Goal: Task Accomplishment & Management: Use online tool/utility

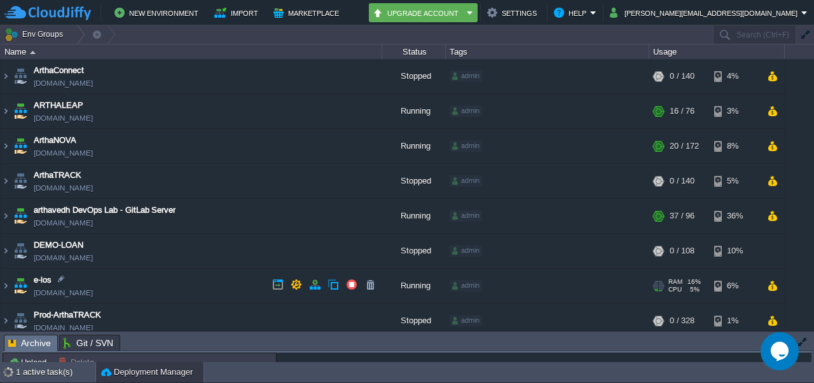
click at [93, 292] on link "[DOMAIN_NAME]" at bounding box center [63, 293] width 59 height 13
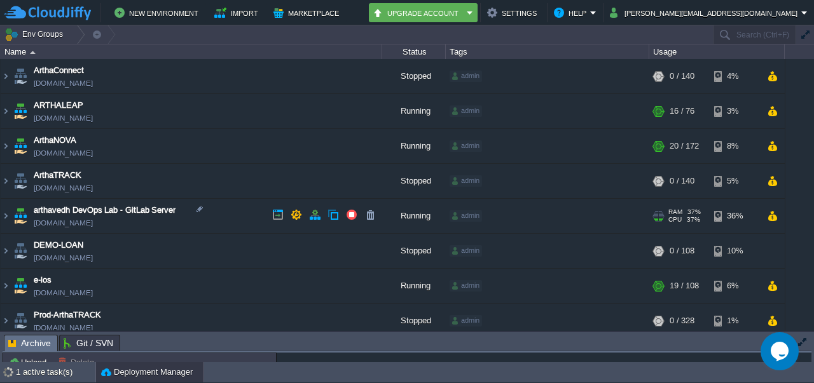
scroll to position [76, 0]
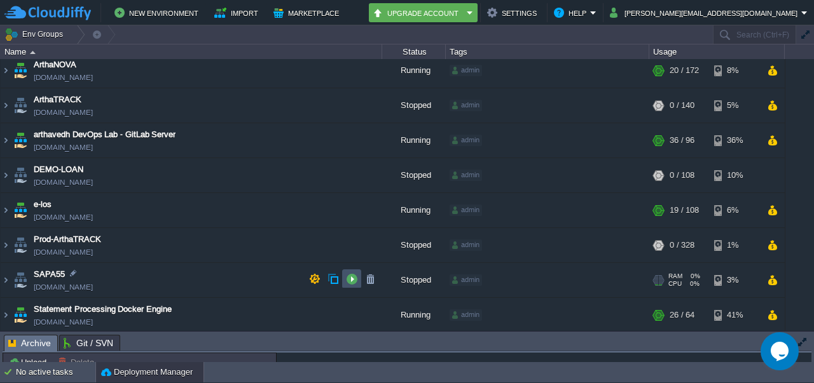
click at [348, 284] on button "button" at bounding box center [351, 278] width 11 height 11
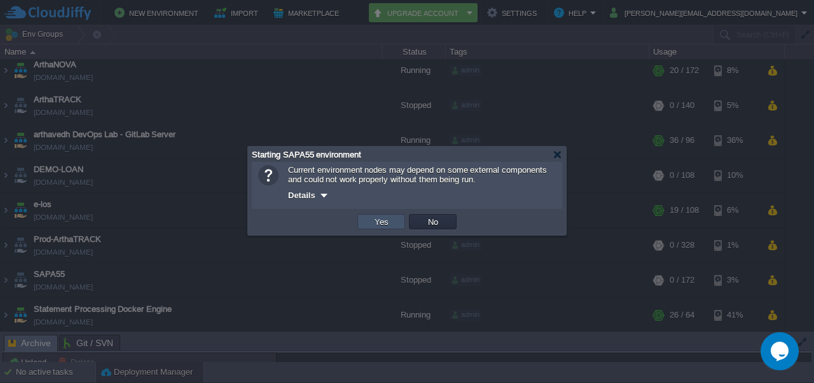
click at [381, 221] on button "Yes" at bounding box center [382, 221] width 22 height 11
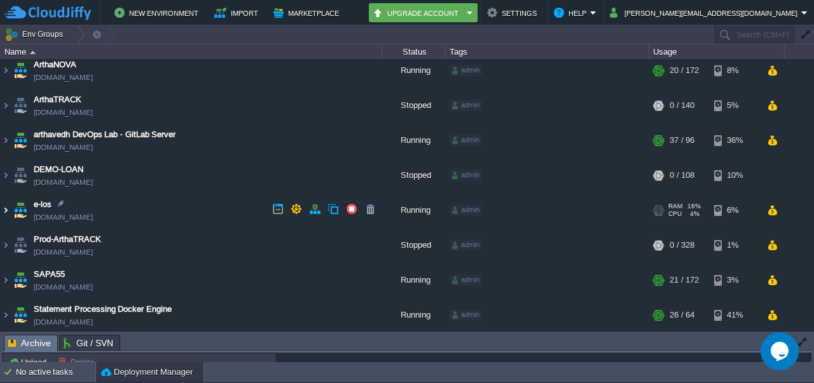
click at [6, 213] on img at bounding box center [6, 210] width 10 height 34
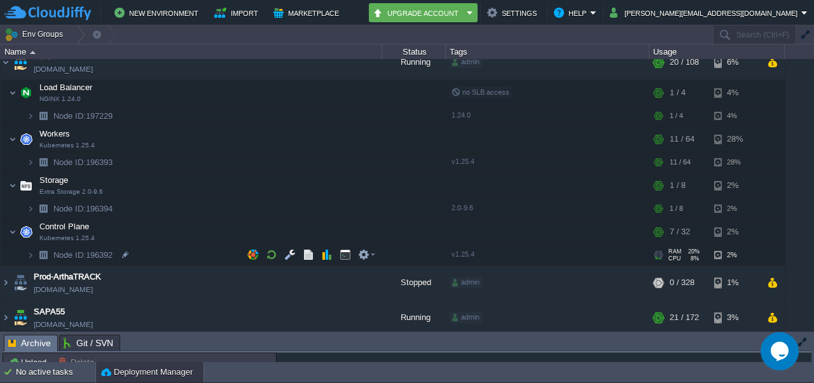
scroll to position [222, 0]
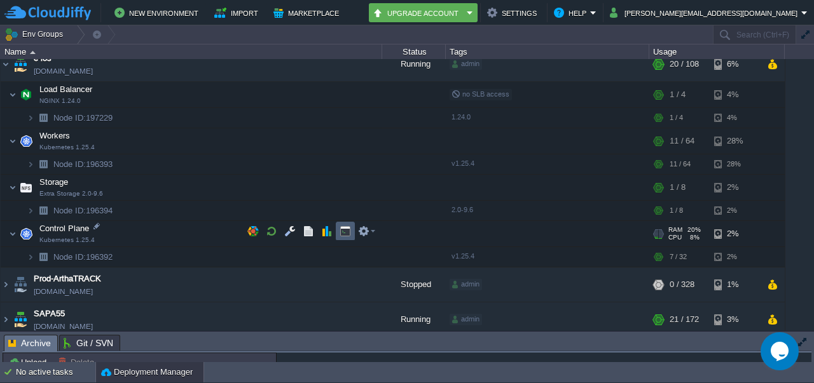
click at [337, 228] on td at bounding box center [345, 231] width 19 height 19
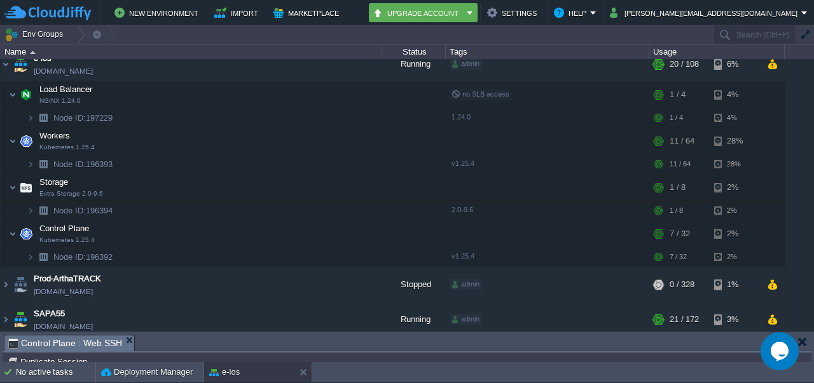
scroll to position [0, 0]
type input "#000000"
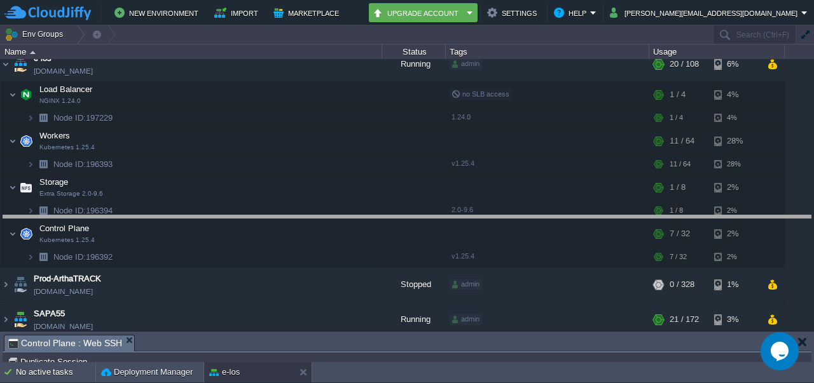
drag, startPoint x: 396, startPoint y: 348, endPoint x: 396, endPoint y: 228, distance: 120.2
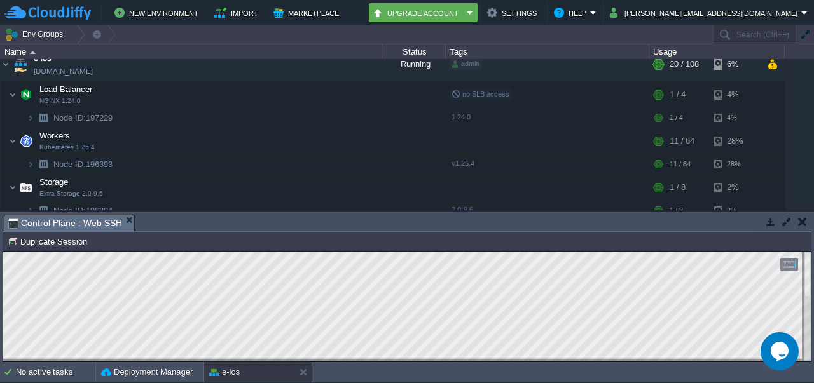
click at [535, 252] on html "Copy: Ctrl + Shift + C Paste: Ctrl + V Settings: Ctrl + Shift + Alt 0" at bounding box center [407, 252] width 808 height 0
click at [590, 252] on html "Copy: Ctrl + Shift + C Paste: Ctrl + V Settings: Ctrl + Shift + Alt 0" at bounding box center [407, 252] width 808 height 0
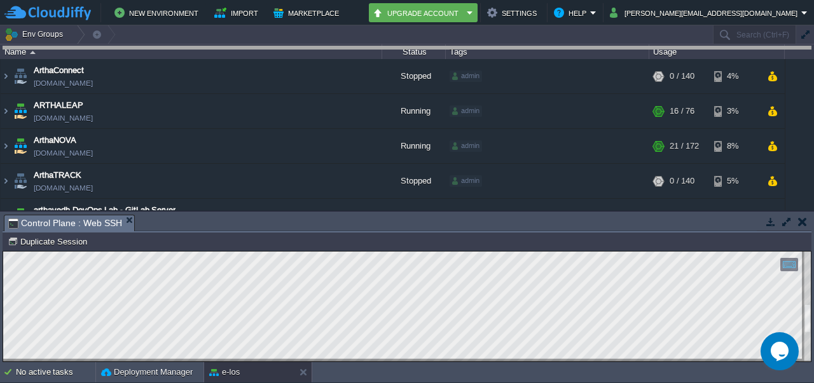
drag, startPoint x: 329, startPoint y: 222, endPoint x: 336, endPoint y: -13, distance: 234.7
click at [336, 0] on html "New Environment Import Marketplace Bonus ₹0.00 Upgrade Account Settings Help [P…" at bounding box center [407, 191] width 814 height 383
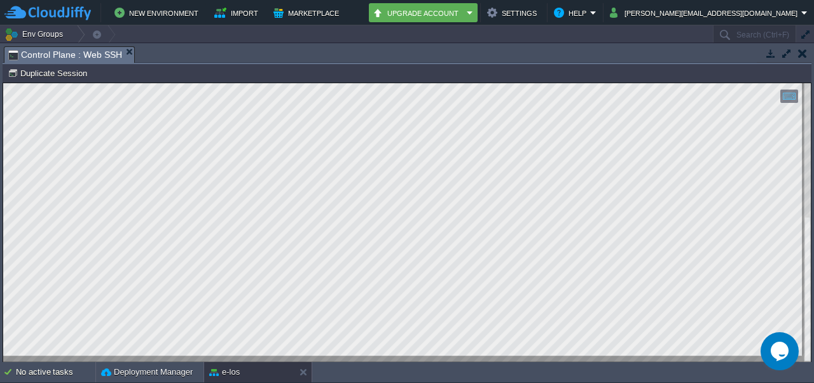
type textarea "root@node196392-dev-arthaleap ~ $ kubectl describe pod postgres-5c44876964-jcbr…"
click at [800, 58] on button "button" at bounding box center [802, 53] width 9 height 11
